Goal: Navigation & Orientation: Find specific page/section

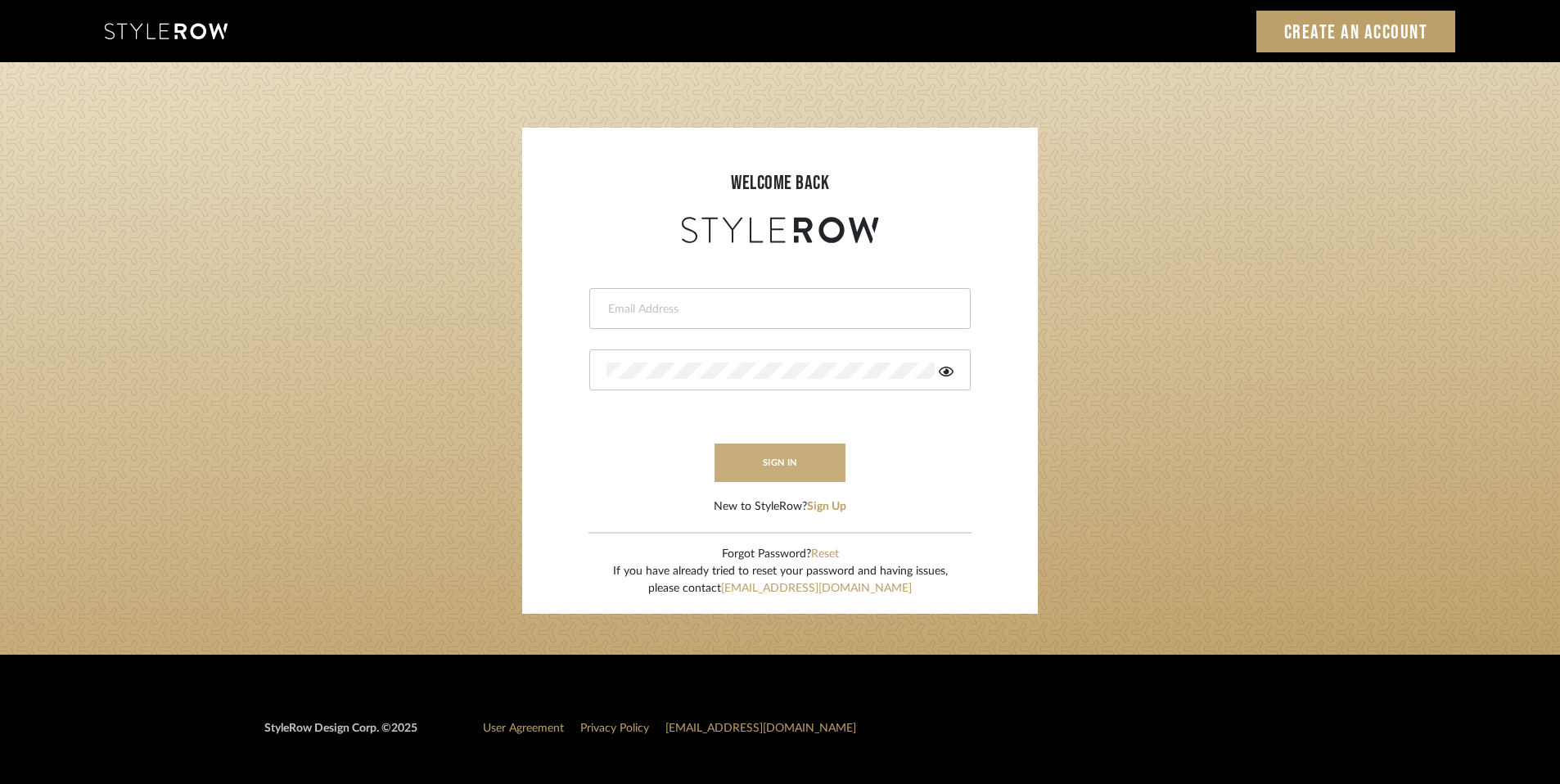
type input "Stacey@davisstagingdesign.com"
click at [793, 458] on button "sign in" at bounding box center [780, 462] width 131 height 38
click at [783, 468] on button "sign in" at bounding box center [780, 462] width 131 height 38
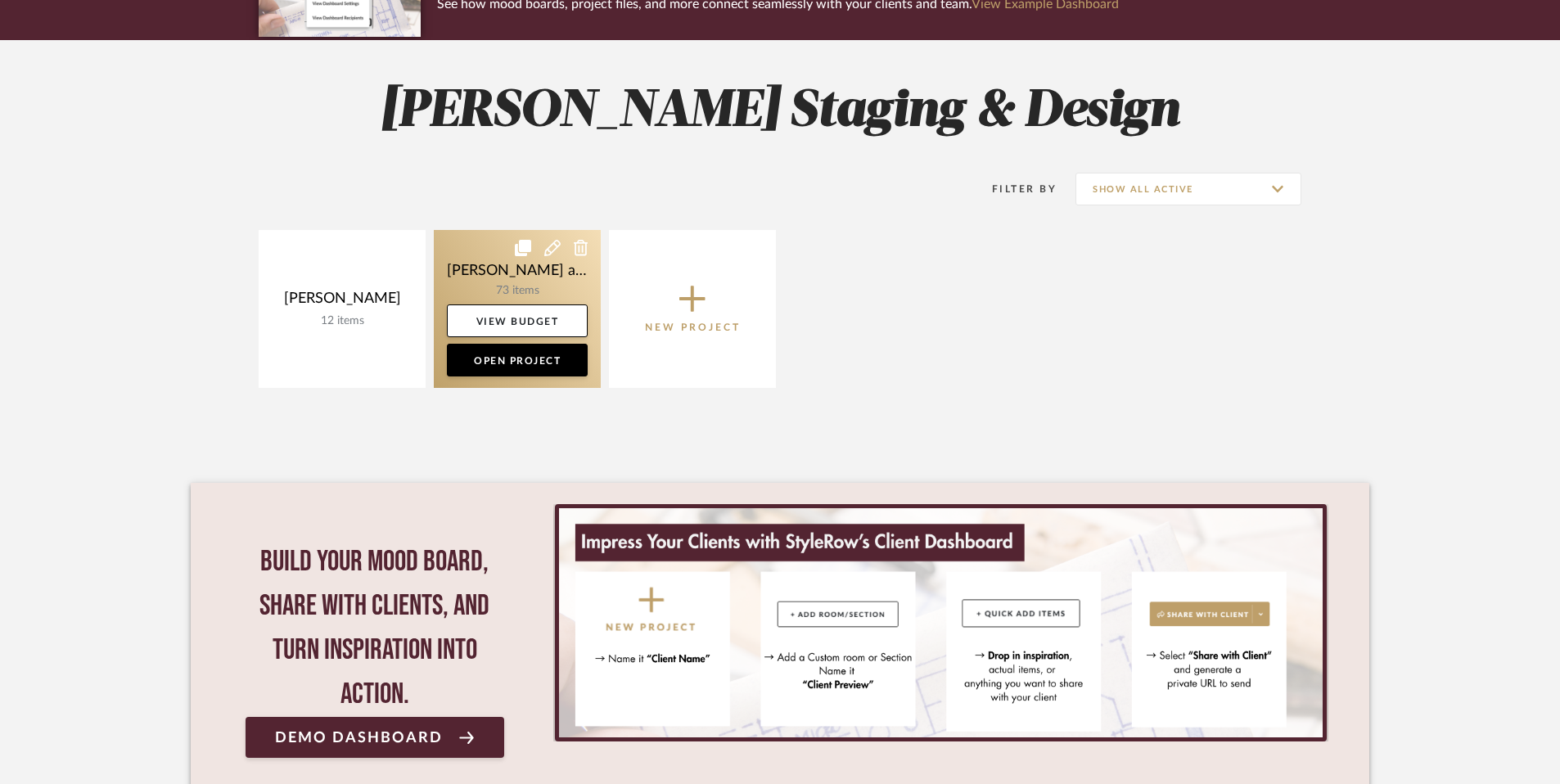
scroll to position [179, 0]
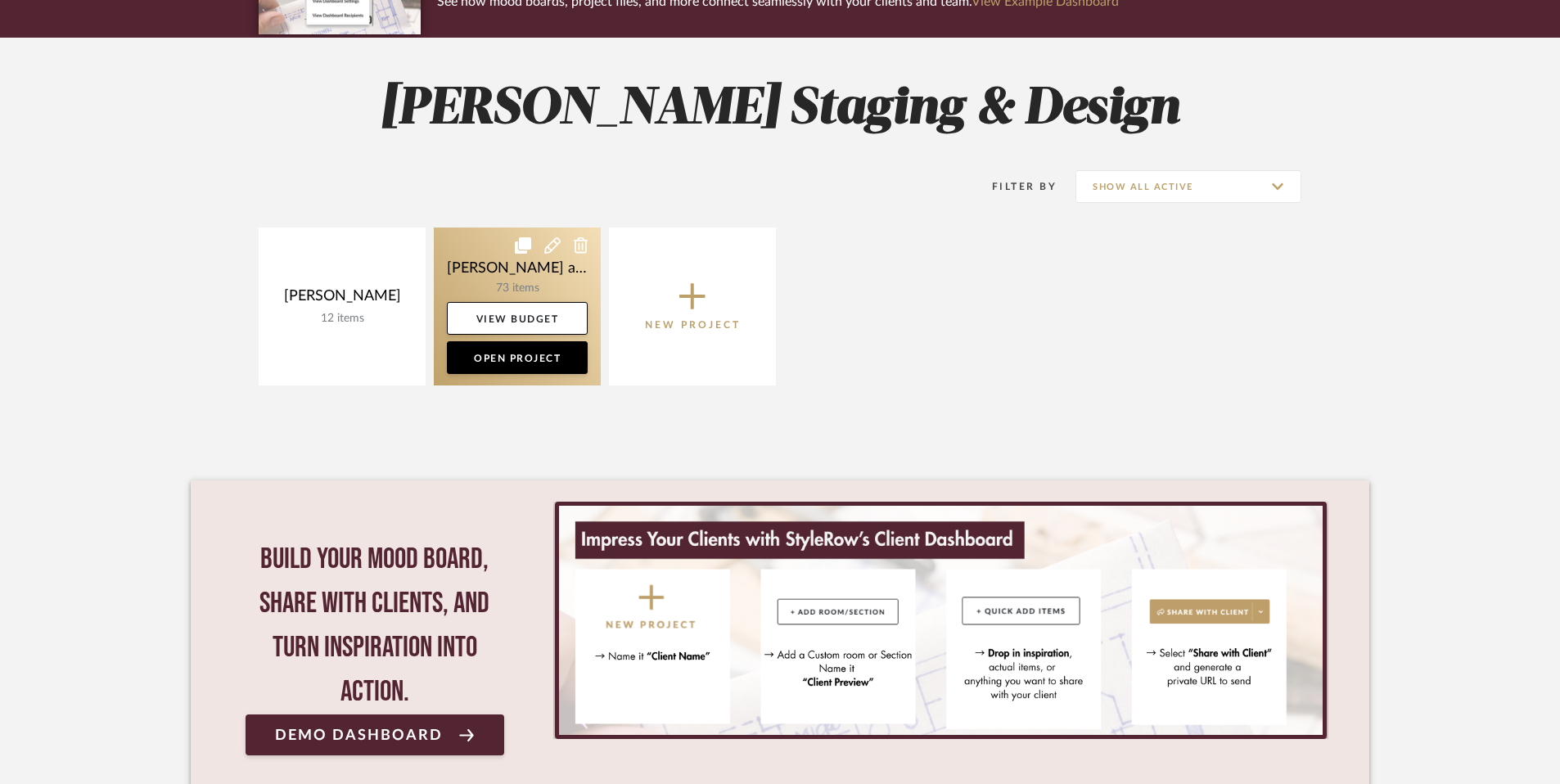
drag, startPoint x: 494, startPoint y: 248, endPoint x: 513, endPoint y: 259, distance: 22.0
click at [494, 248] on link at bounding box center [517, 307] width 167 height 158
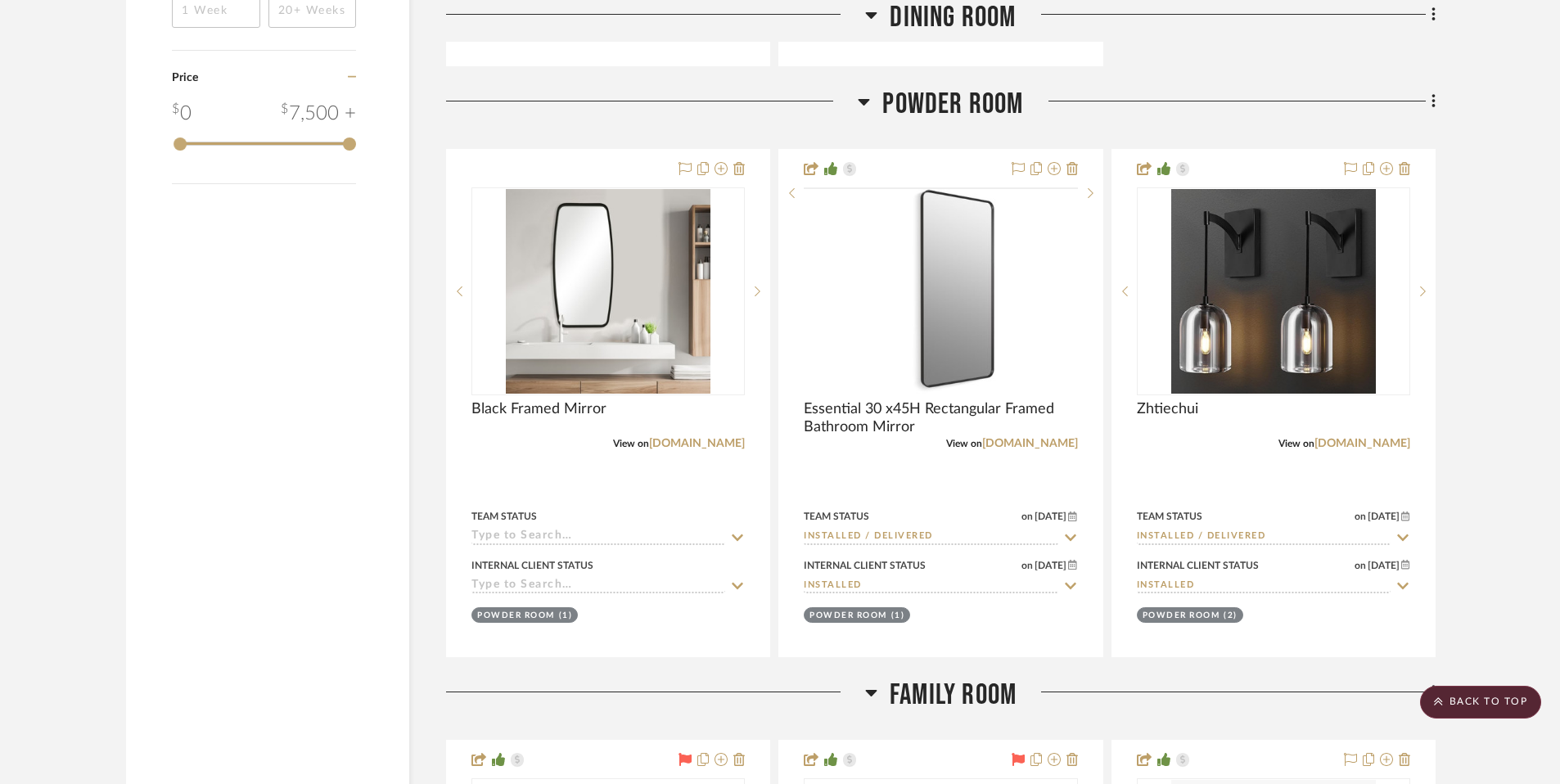
scroll to position [3278, 0]
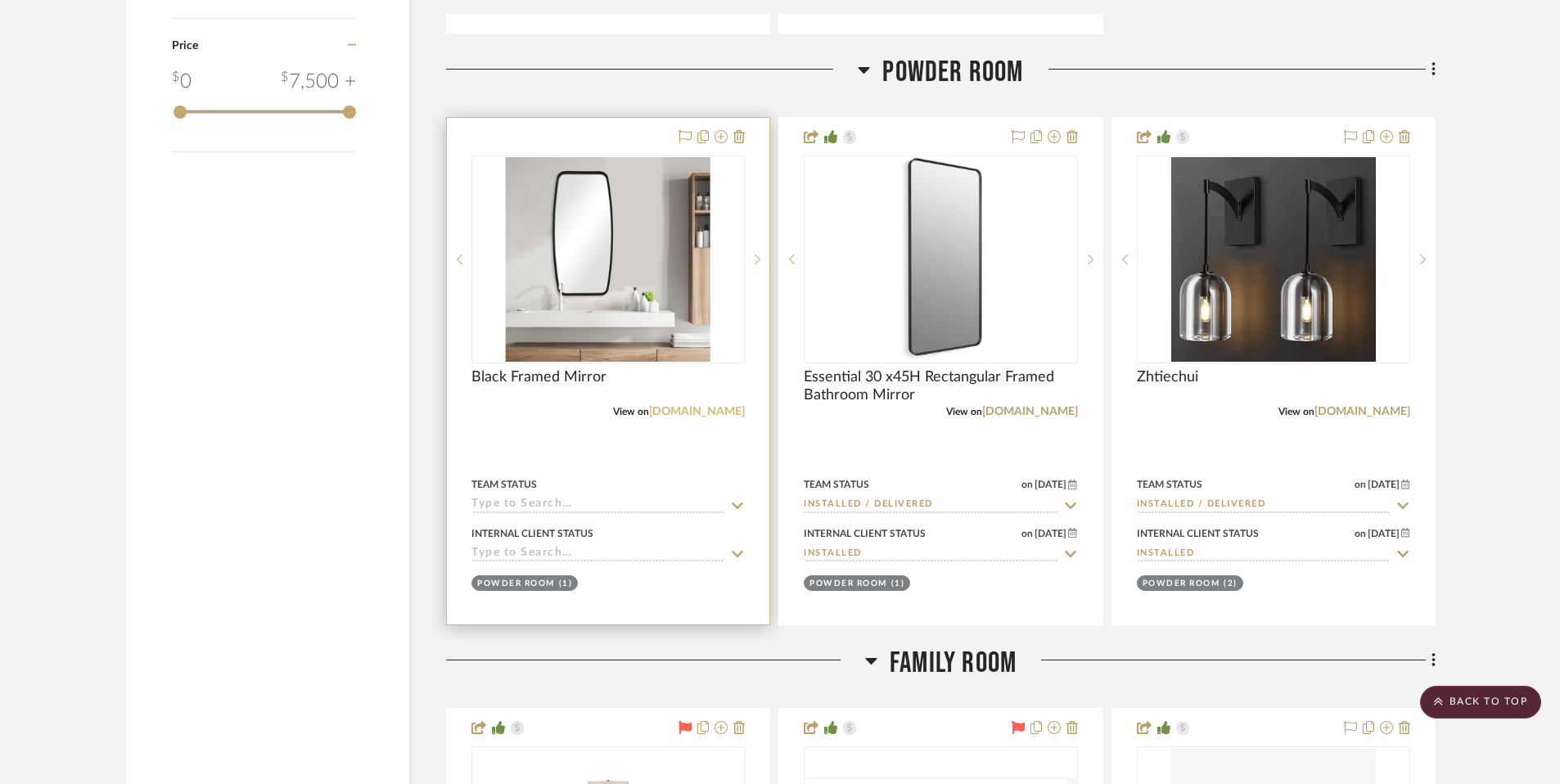
click at [717, 415] on link "[DOMAIN_NAME]" at bounding box center [697, 412] width 96 height 12
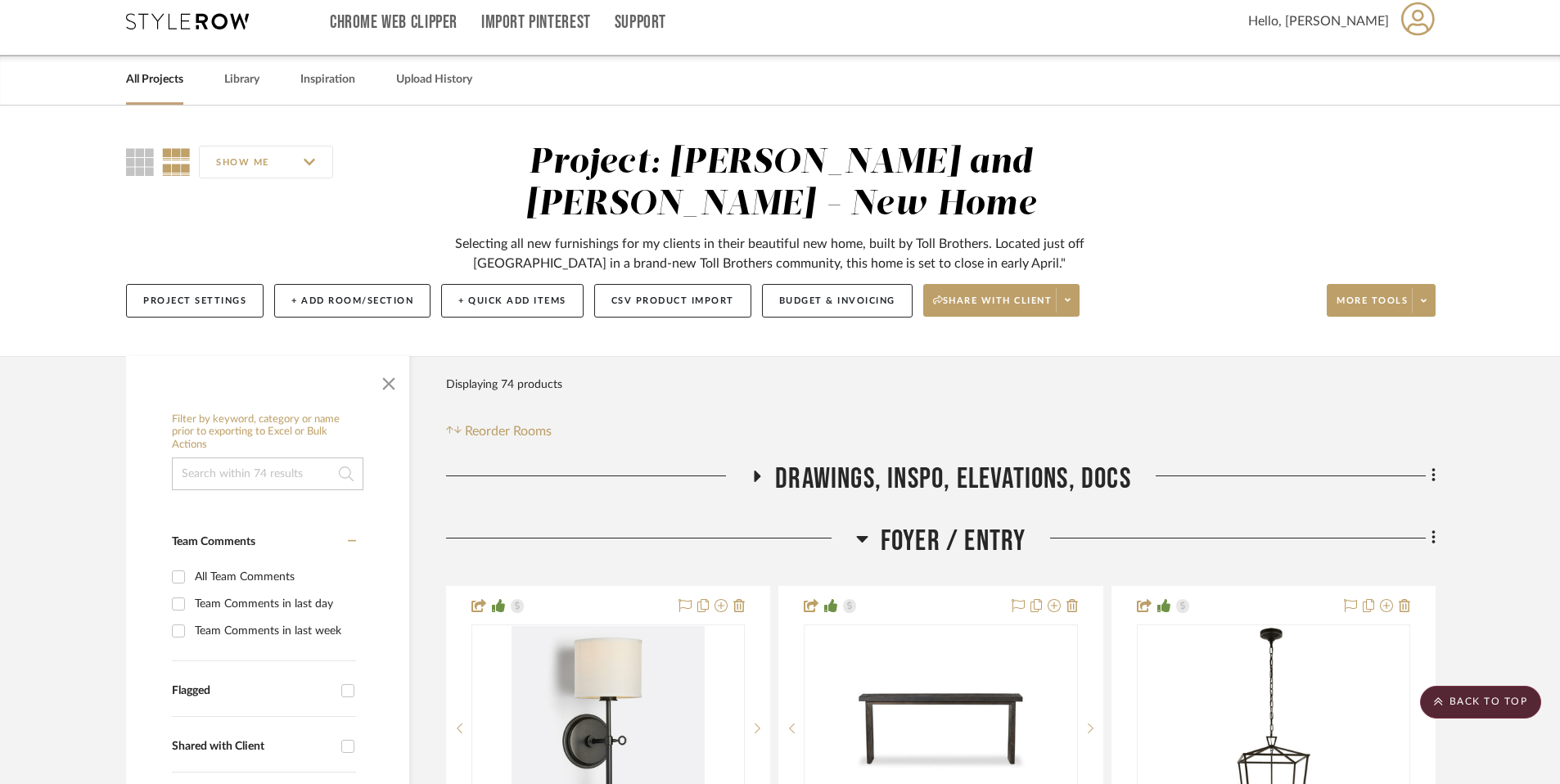
scroll to position [0, 0]
